Goal: Transaction & Acquisition: Purchase product/service

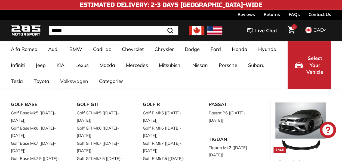
click at [79, 81] on link "Volkswagen" at bounding box center [74, 81] width 39 height 16
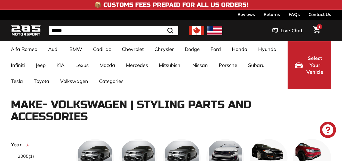
select select "**********"
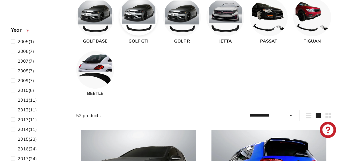
click at [139, 28] on img at bounding box center [138, 17] width 38 height 38
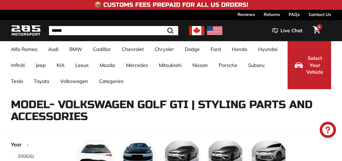
select select "**********"
click at [293, 27] on span "1" at bounding box center [294, 26] width 2 height 3
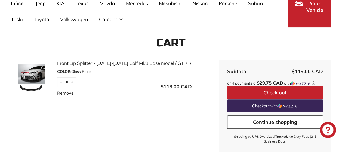
scroll to position [63, 0]
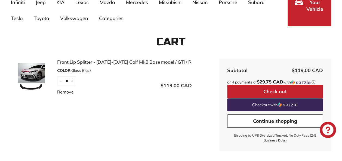
click at [30, 75] on img at bounding box center [31, 76] width 41 height 27
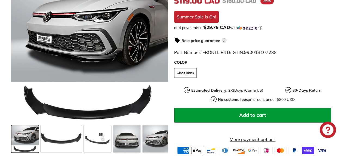
scroll to position [159, 0]
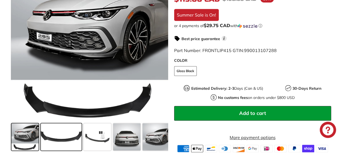
click at [60, 148] on span at bounding box center [61, 136] width 41 height 27
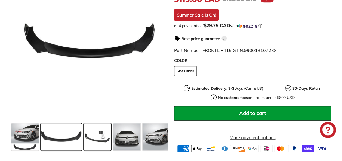
click at [94, 144] on span at bounding box center [97, 136] width 27 height 27
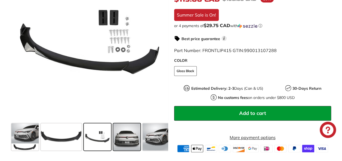
click at [122, 146] on span at bounding box center [126, 136] width 27 height 27
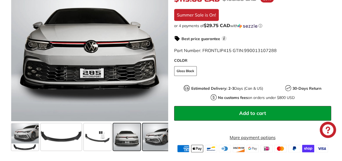
click at [152, 146] on span at bounding box center [155, 136] width 27 height 27
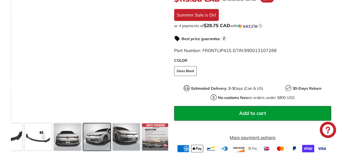
scroll to position [0, 61]
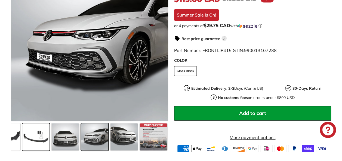
click at [34, 142] on span at bounding box center [35, 136] width 27 height 27
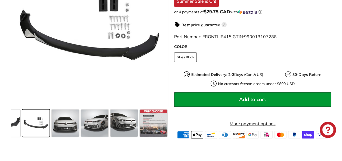
scroll to position [0, 0]
